Goal: Task Accomplishment & Management: Complete application form

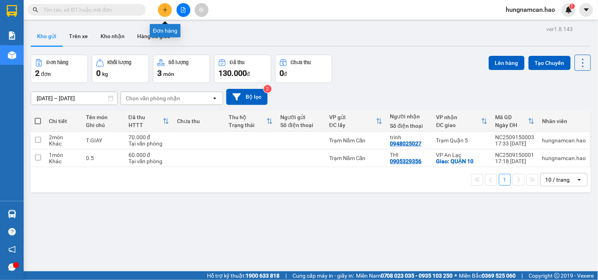
click at [167, 7] on icon "plus" at bounding box center [165, 10] width 6 height 6
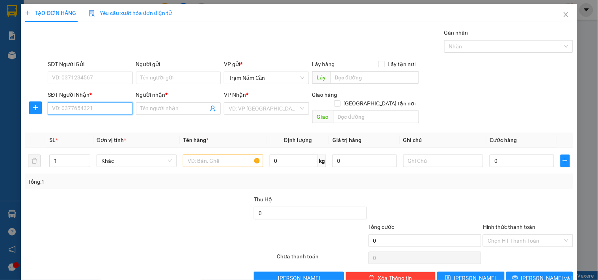
click at [79, 114] on input "SĐT Người Nhận *" at bounding box center [90, 108] width 85 height 13
click at [80, 122] on div "0983140197 - HIỀN" at bounding box center [89, 124] width 74 height 9
type input "0983140197"
type input "HIỀN"
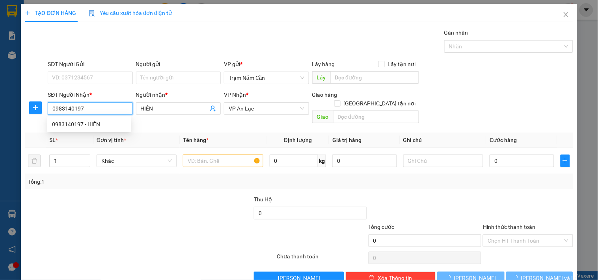
type input "30.000"
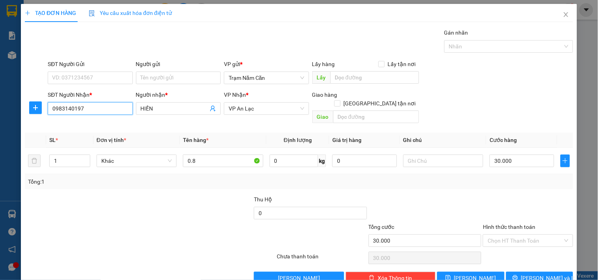
scroll to position [11, 0]
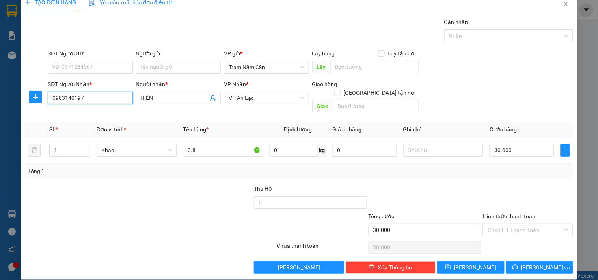
click at [505, 228] on div "Hình thức thanh toán Chọn HT Thanh Toán" at bounding box center [528, 226] width 90 height 28
type input "0983140197"
click at [506, 225] on input "Hình thức thanh toán" at bounding box center [524, 231] width 75 height 12
click at [509, 230] on div "Transit Pickup Surcharge Ids Transit Deliver Surcharge Ids Transit Deliver Surc…" at bounding box center [299, 146] width 548 height 256
click at [513, 229] on div "Hình thức thanh toán Chọn HT Thanh Toán" at bounding box center [528, 226] width 90 height 28
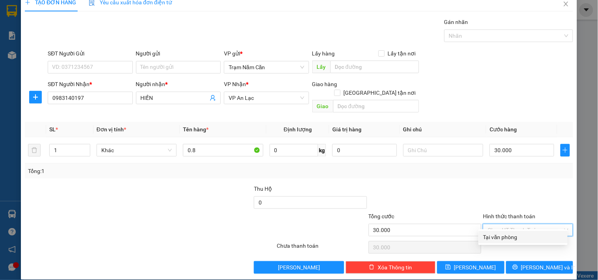
click at [515, 226] on input "Hình thức thanh toán" at bounding box center [524, 231] width 75 height 12
drag, startPoint x: 513, startPoint y: 231, endPoint x: 513, endPoint y: 253, distance: 21.7
click at [513, 238] on div "Tại văn phòng" at bounding box center [522, 237] width 89 height 13
type input "0"
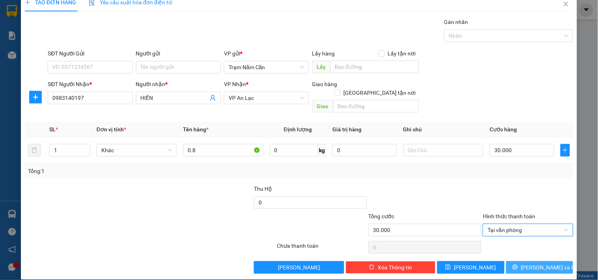
click at [513, 262] on button "[PERSON_NAME] và In" at bounding box center [539, 268] width 67 height 13
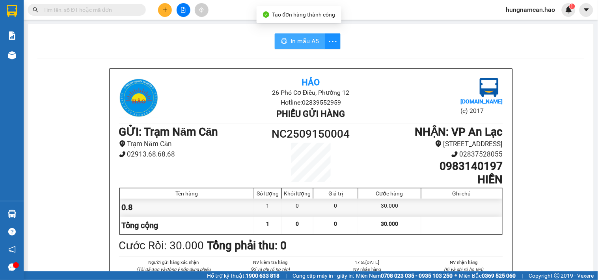
click at [300, 45] on span "In mẫu A5" at bounding box center [304, 41] width 28 height 10
click at [159, 7] on button at bounding box center [165, 10] width 14 height 14
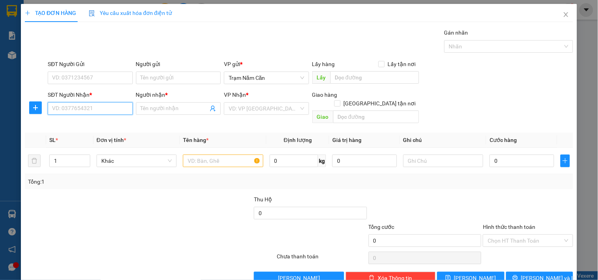
click at [95, 112] on input "SĐT Người Nhận *" at bounding box center [90, 108] width 85 height 13
click at [87, 121] on div "0948409404 - khải" at bounding box center [89, 124] width 74 height 9
type input "0948409404"
type input "khải"
type input "40.000"
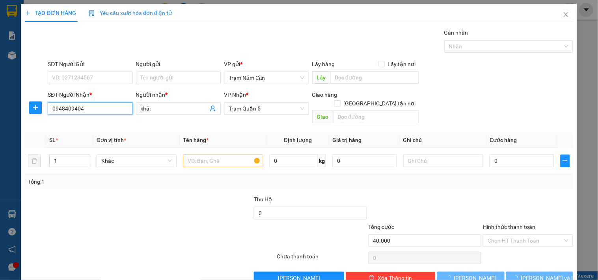
type input "40.000"
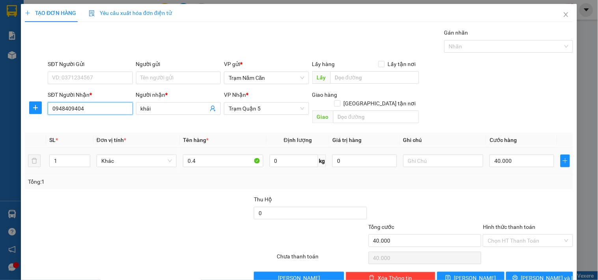
type input "0948409404"
drag, startPoint x: 208, startPoint y: 160, endPoint x: 68, endPoint y: 145, distance: 140.2
click at [68, 148] on tr "1 Khác 0.4 0 kg 0 40.000" at bounding box center [299, 161] width 548 height 26
click at [212, 155] on input "0.4" at bounding box center [223, 161] width 80 height 13
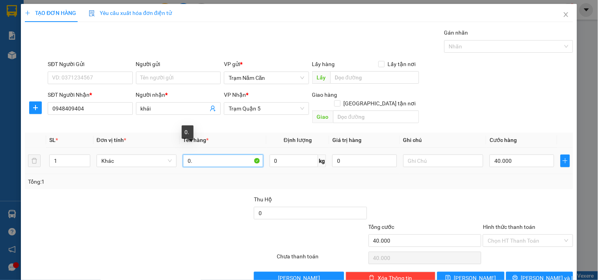
type input "0"
type input "0.5"
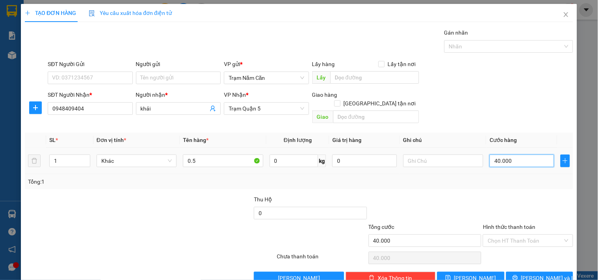
click at [503, 155] on input "40.000" at bounding box center [521, 161] width 65 height 13
type input "0"
type input "006"
type input "6"
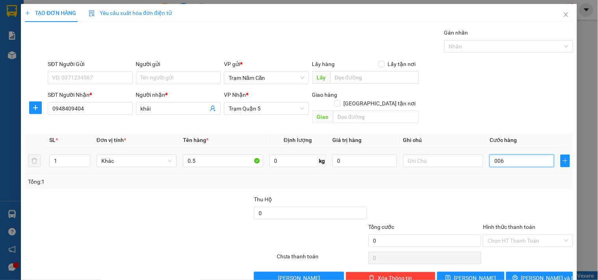
type input "6"
type input "60"
type input "0.060"
type input "60.000"
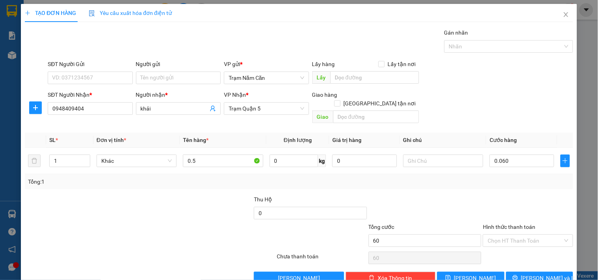
type input "60.000"
click at [491, 178] on div "Tổng: 1" at bounding box center [299, 182] width 542 height 9
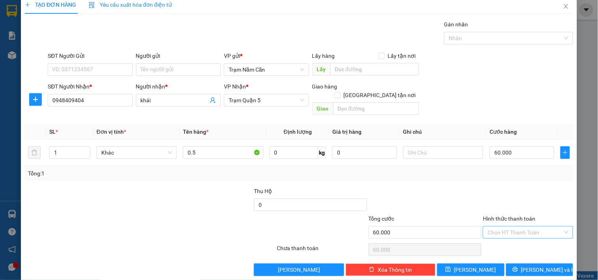
scroll to position [11, 0]
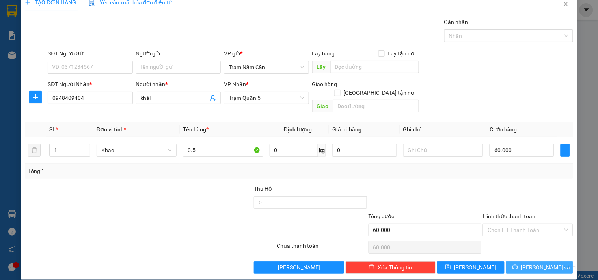
click at [525, 262] on button "[PERSON_NAME] và In" at bounding box center [539, 268] width 67 height 13
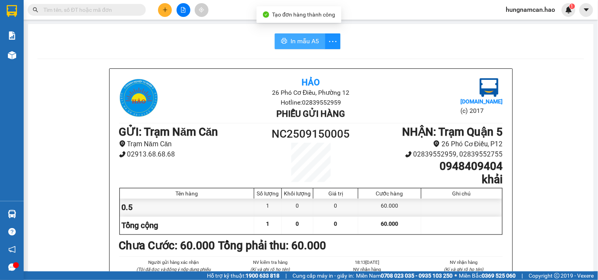
click at [303, 45] on span "In mẫu A5" at bounding box center [304, 41] width 28 height 10
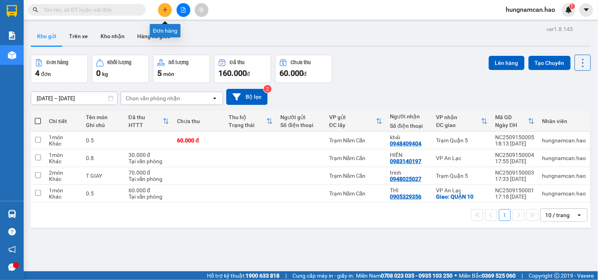
click at [167, 11] on icon "plus" at bounding box center [165, 10] width 6 height 6
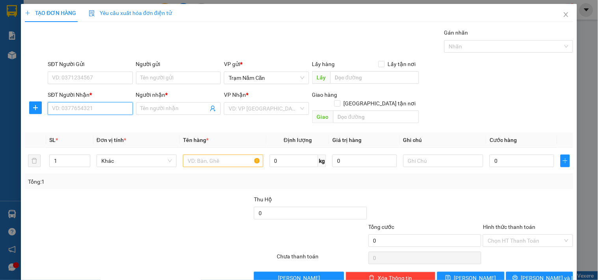
click at [95, 104] on input "SĐT Người Nhận *" at bounding box center [90, 108] width 85 height 13
click at [91, 124] on div "0909333150 - SỸ" at bounding box center [89, 124] width 74 height 9
type input "0909333150"
type input "SỸ"
type input "80.000"
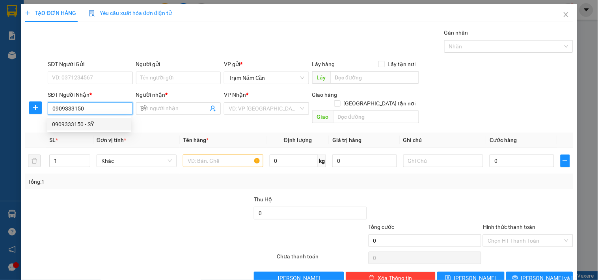
type input "80.000"
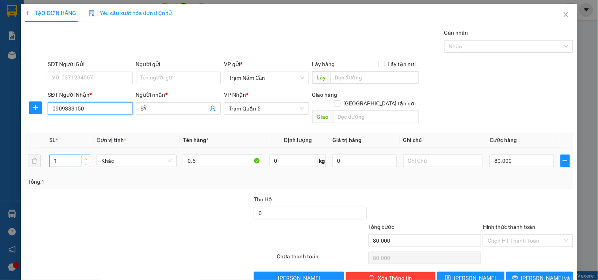
type input "0909333150"
type input "2"
click at [85, 158] on icon "up" at bounding box center [85, 159] width 3 height 3
click at [533, 155] on input "80.000" at bounding box center [521, 161] width 65 height 13
type input "0"
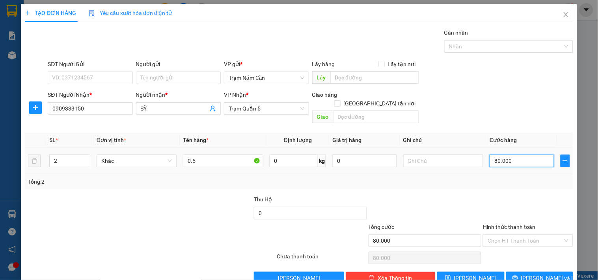
type input "0"
type input "001"
type input "1"
type input "13"
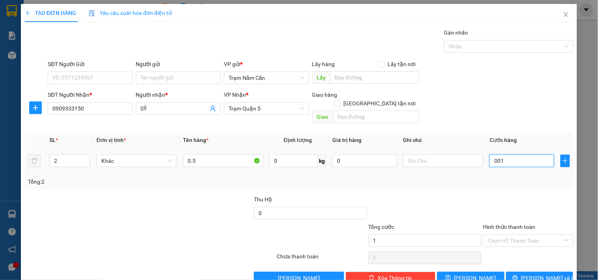
type input "13"
type input "00.130"
type input "130"
type input "00.130"
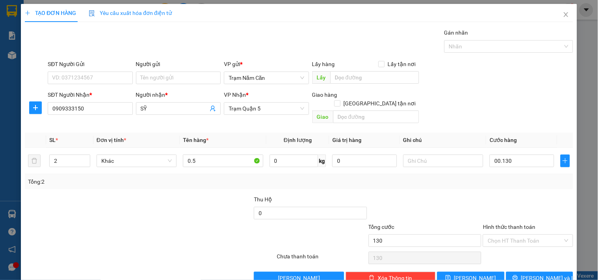
type input "130.000"
click at [510, 182] on div "Transit Pickup Surcharge Ids Transit Deliver Surcharge Ids Transit Deliver Surc…" at bounding box center [299, 156] width 548 height 256
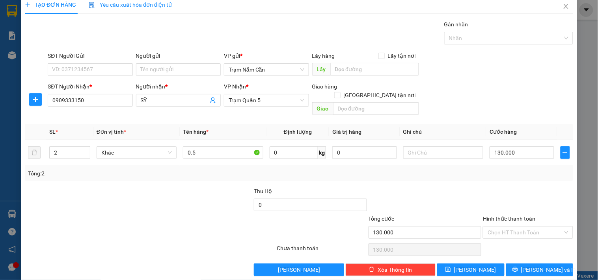
scroll to position [11, 0]
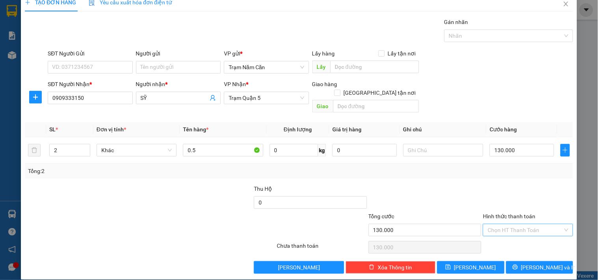
click at [521, 225] on input "Hình thức thanh toán" at bounding box center [524, 231] width 75 height 12
drag, startPoint x: 518, startPoint y: 237, endPoint x: 518, endPoint y: 243, distance: 6.0
click at [518, 239] on div "Tại văn phòng" at bounding box center [523, 237] width 80 height 9
type input "0"
click at [513, 251] on button "[PERSON_NAME] và In" at bounding box center [539, 268] width 67 height 13
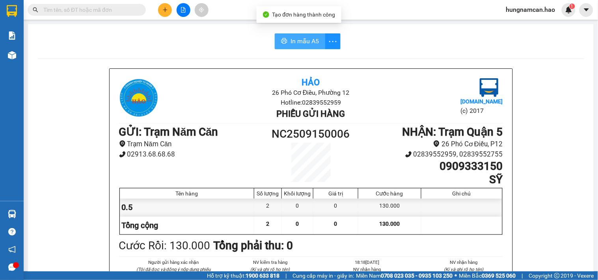
click at [297, 44] on span "In mẫu A5" at bounding box center [304, 41] width 28 height 10
click at [290, 36] on span "In mẫu A5" at bounding box center [304, 41] width 28 height 10
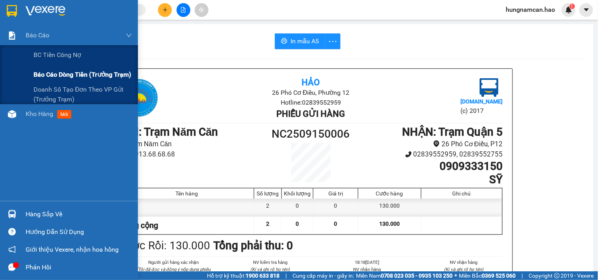
click at [43, 71] on span "Báo cáo dòng tiền (trưởng trạm)" at bounding box center [82, 75] width 98 height 10
